Goal: Task Accomplishment & Management: Manage account settings

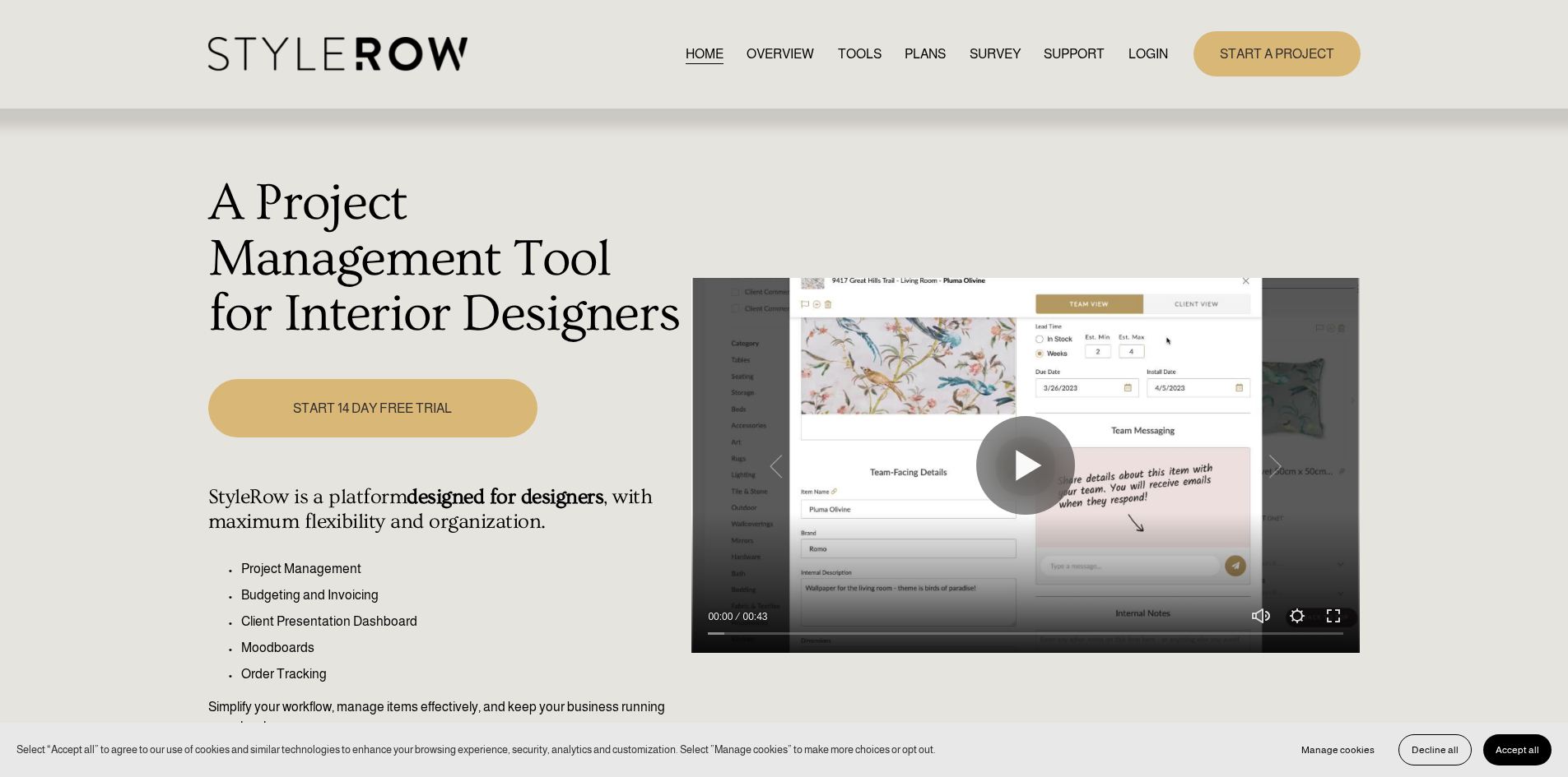
click at [1151, 44] on link "LOGIN" at bounding box center [1147, 53] width 39 height 22
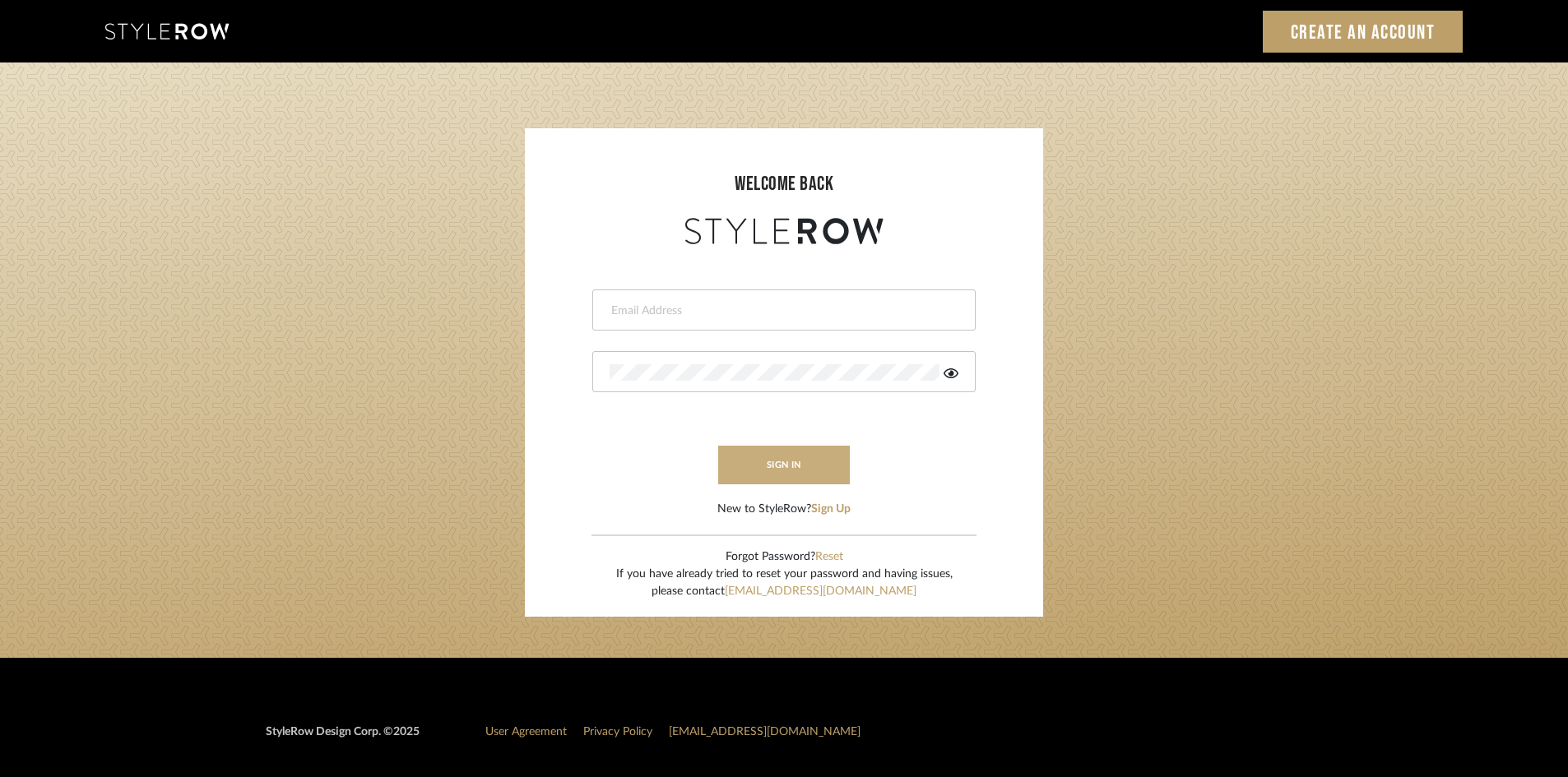
type input "[PERSON_NAME][EMAIL_ADDRESS][DOMAIN_NAME]"
click at [783, 458] on button "sign in" at bounding box center [784, 465] width 132 height 38
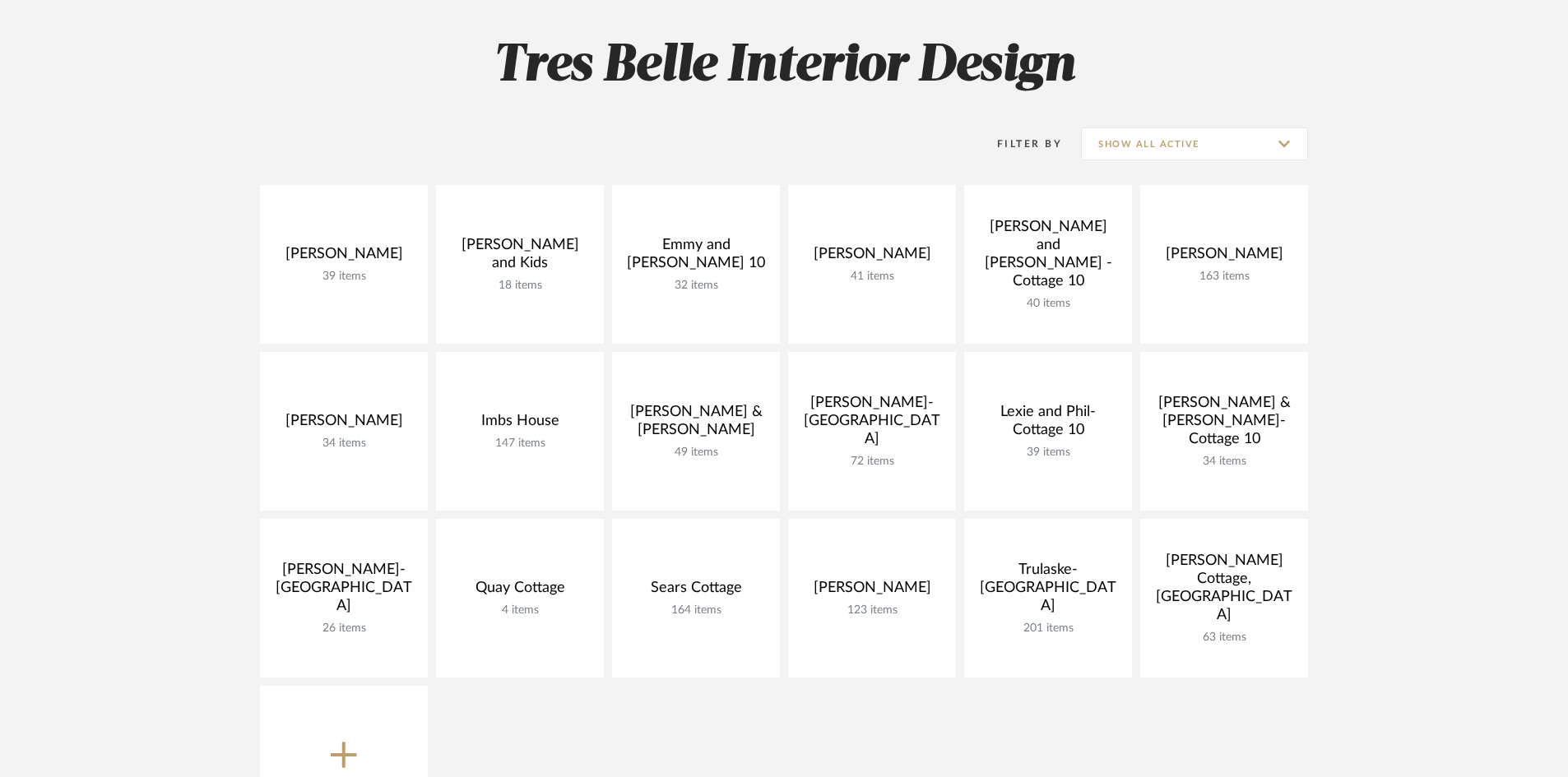
scroll to position [246, 0]
